Goal: Find specific page/section: Find specific page/section

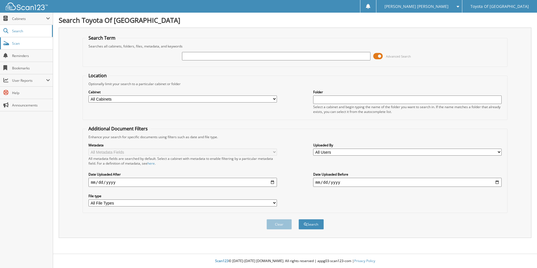
click at [17, 43] on span "Scan" at bounding box center [31, 43] width 38 height 5
click at [23, 78] on span "User Reports" at bounding box center [29, 80] width 34 height 5
click at [13, 42] on span "Scan" at bounding box center [31, 43] width 38 height 5
